Goal: Transaction & Acquisition: Download file/media

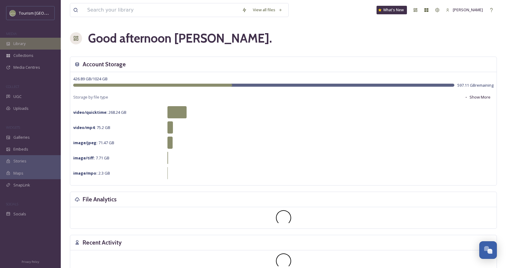
click at [26, 44] on span "Library" at bounding box center [19, 44] width 12 height 6
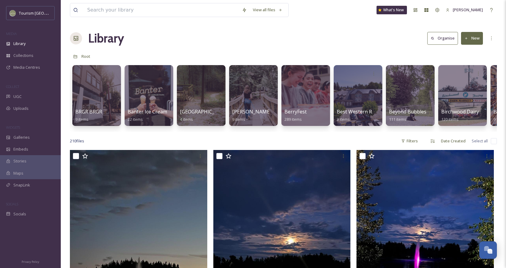
scroll to position [0, 1420]
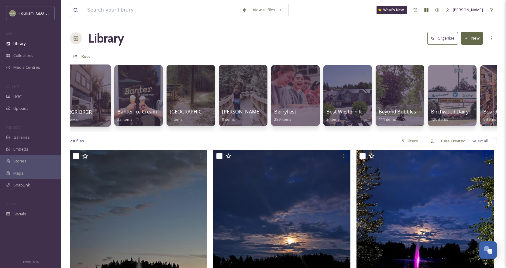
click at [106, 90] on div at bounding box center [85, 95] width 49 height 62
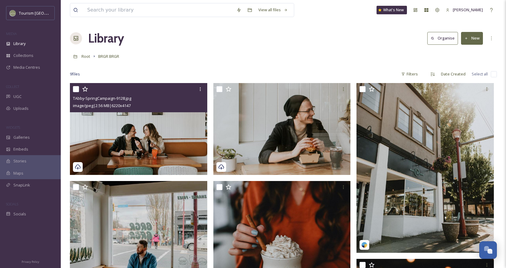
click at [143, 128] on img at bounding box center [138, 129] width 137 height 92
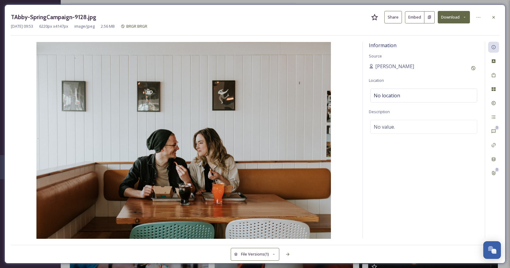
click at [450, 19] on button "Download" at bounding box center [454, 17] width 32 height 12
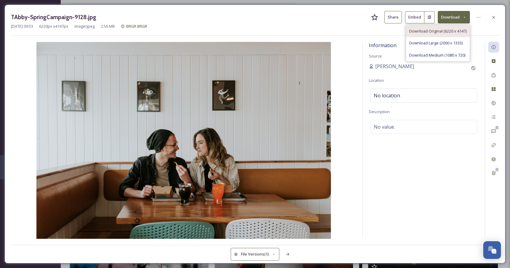
click at [426, 32] on span "Download Original (6220 x 4147)" at bounding box center [437, 31] width 57 height 6
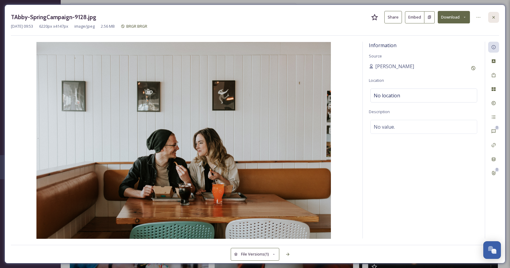
click at [497, 15] on div at bounding box center [493, 17] width 11 height 11
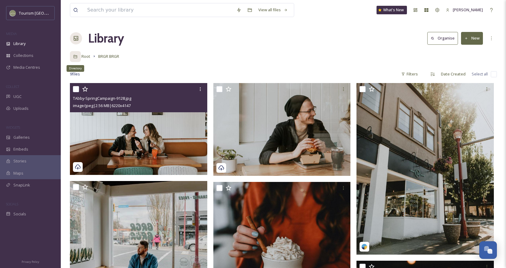
click at [73, 57] on icon at bounding box center [75, 56] width 4 height 4
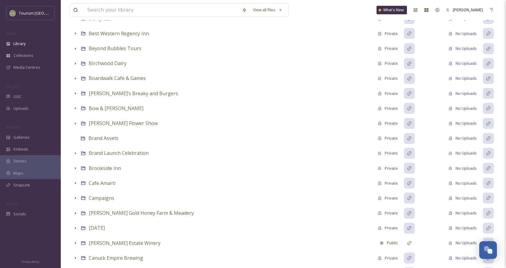
scroll to position [638, 0]
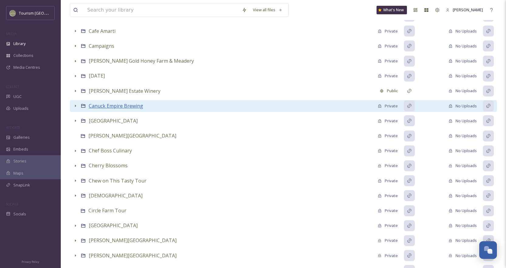
click at [101, 106] on span "Canuck Empire Brewing" at bounding box center [116, 105] width 54 height 7
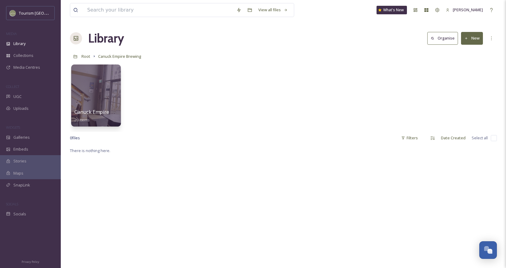
click at [94, 91] on div at bounding box center [95, 95] width 49 height 62
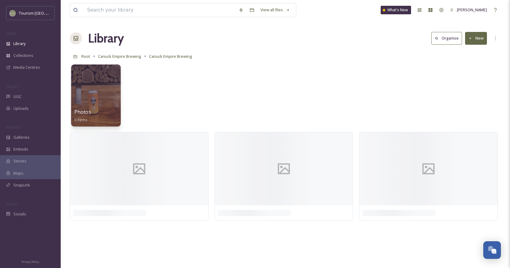
click at [101, 85] on div at bounding box center [95, 95] width 49 height 62
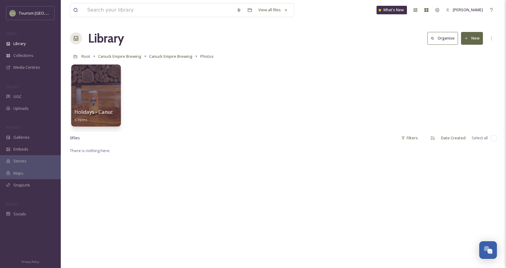
click at [90, 88] on div at bounding box center [95, 95] width 49 height 62
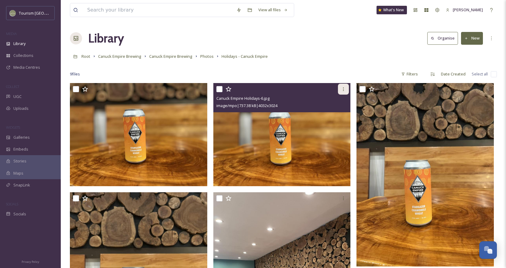
click at [340, 85] on div at bounding box center [343, 89] width 11 height 11
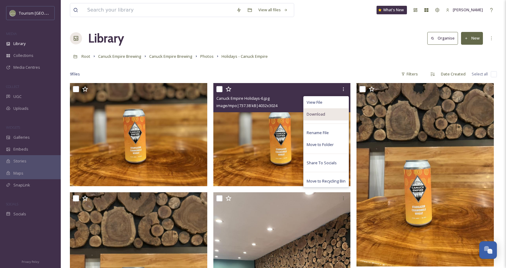
click at [325, 116] on div "Download" at bounding box center [325, 114] width 45 height 12
